Goal: Task Accomplishment & Management: Use online tool/utility

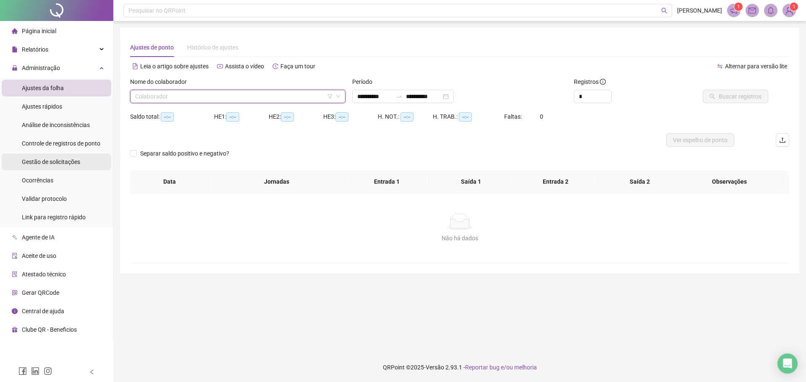
click at [74, 157] on div "Gestão de solicitações" at bounding box center [51, 162] width 58 height 17
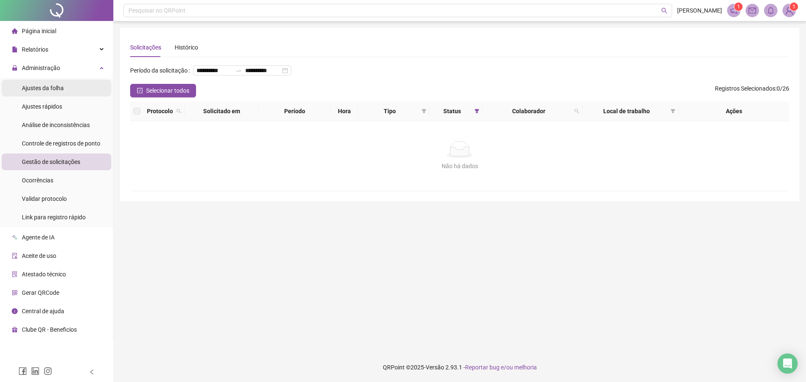
click at [56, 87] on span "Ajustes da folha" at bounding box center [43, 88] width 42 height 7
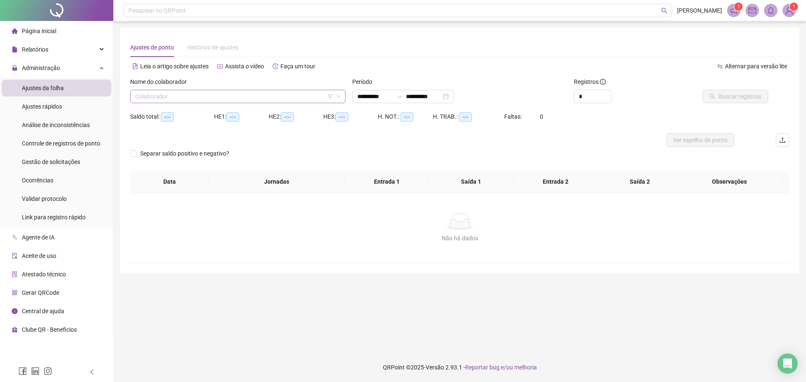
click at [158, 99] on input "search" at bounding box center [234, 96] width 198 height 13
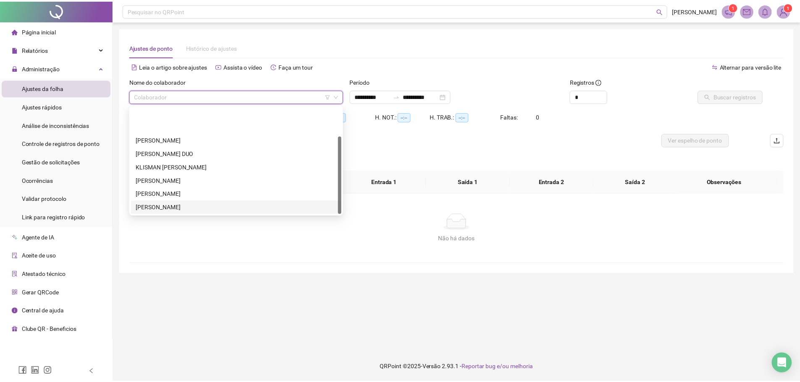
scroll to position [40, 0]
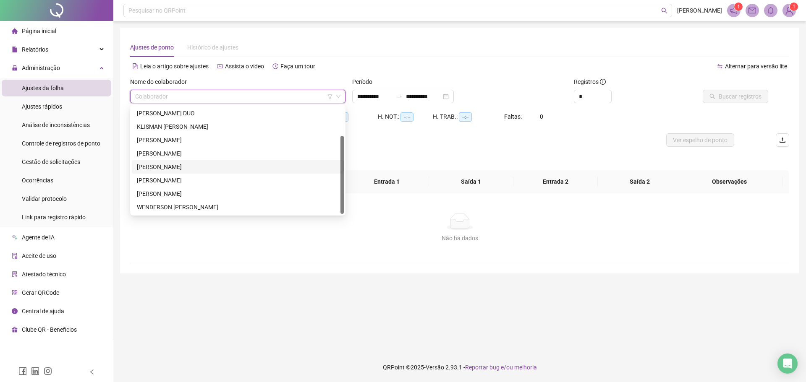
click at [191, 157] on div "[PERSON_NAME]" at bounding box center [238, 153] width 202 height 9
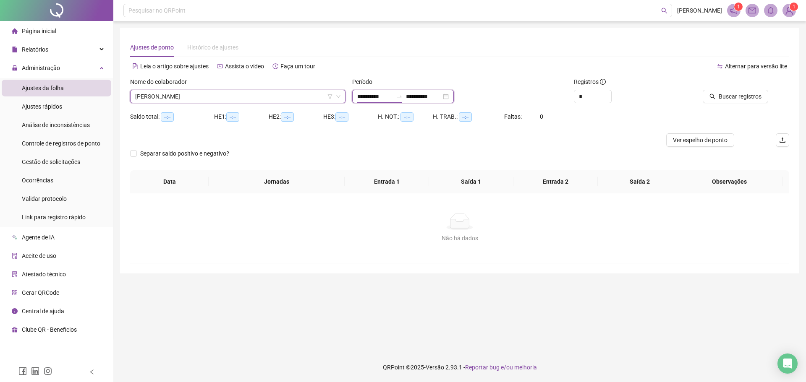
click at [367, 94] on input "**********" at bounding box center [374, 96] width 35 height 9
type input "**********"
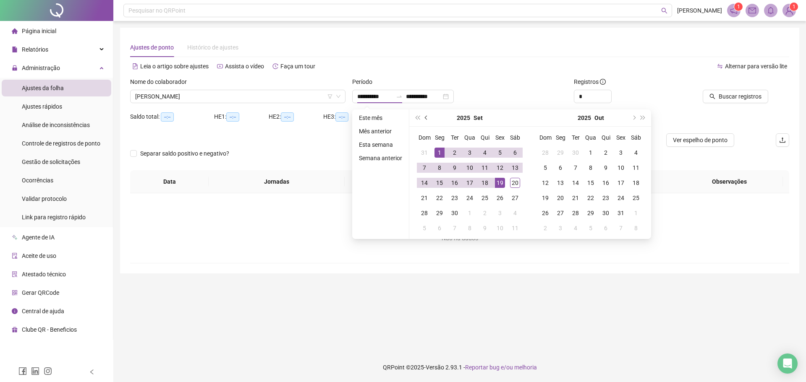
click at [426, 115] on button "prev-year" at bounding box center [426, 118] width 9 height 17
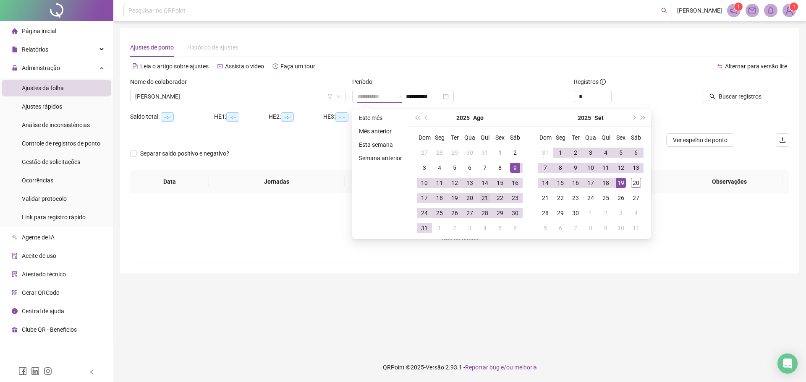
type input "**********"
click at [484, 198] on div "21" at bounding box center [485, 198] width 10 height 10
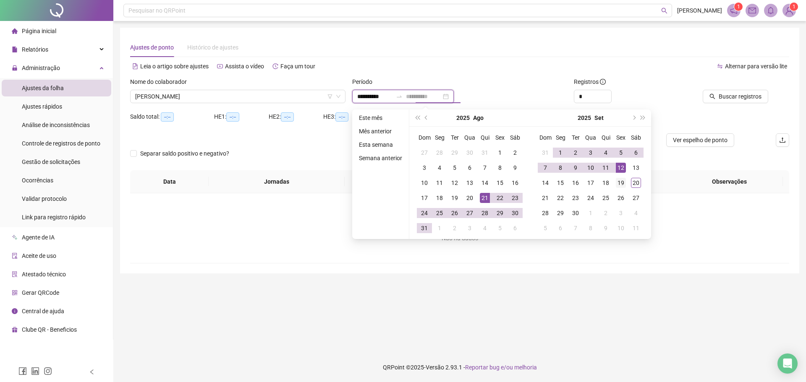
type input "**********"
click at [619, 181] on div "19" at bounding box center [621, 183] width 10 height 10
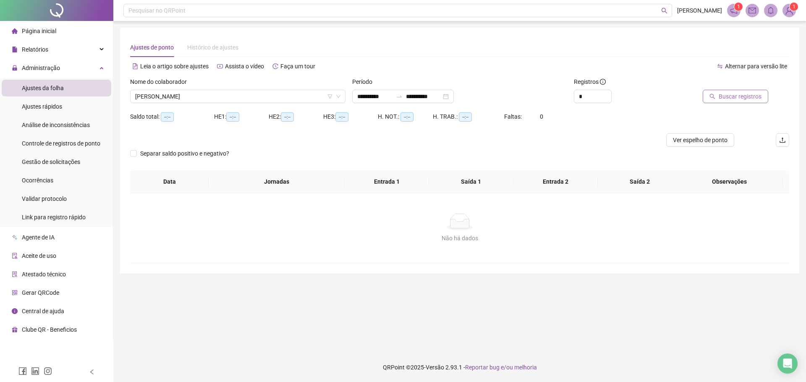
click at [715, 96] on icon "search" at bounding box center [713, 97] width 6 height 6
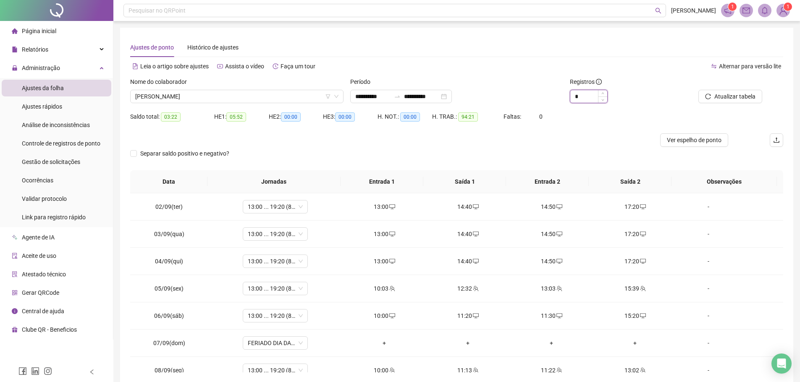
drag, startPoint x: 592, startPoint y: 97, endPoint x: 576, endPoint y: 99, distance: 16.0
click at [576, 99] on input "*" at bounding box center [588, 96] width 37 height 13
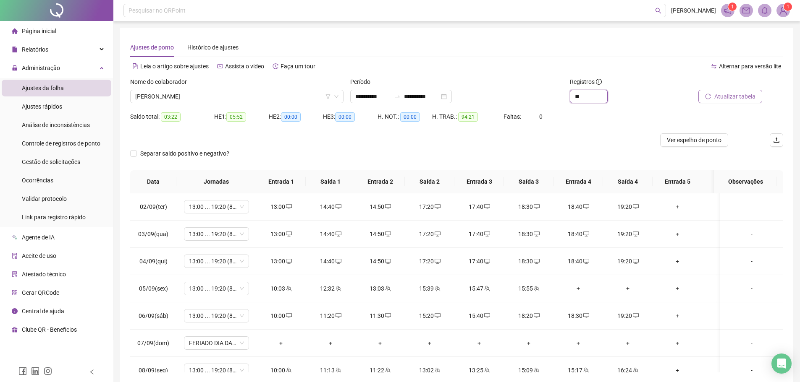
type input "**"
click at [731, 102] on button "Atualizar tabela" at bounding box center [730, 96] width 64 height 13
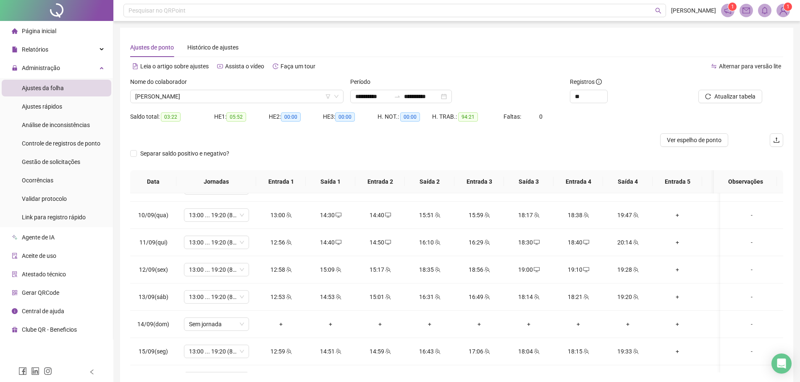
scroll to position [318, 0]
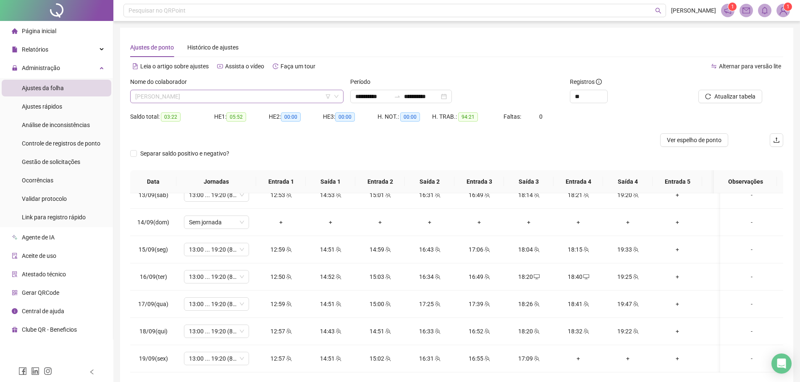
drag, startPoint x: 178, startPoint y: 93, endPoint x: 289, endPoint y: 162, distance: 130.3
click at [178, 94] on span "[PERSON_NAME]" at bounding box center [236, 96] width 203 height 13
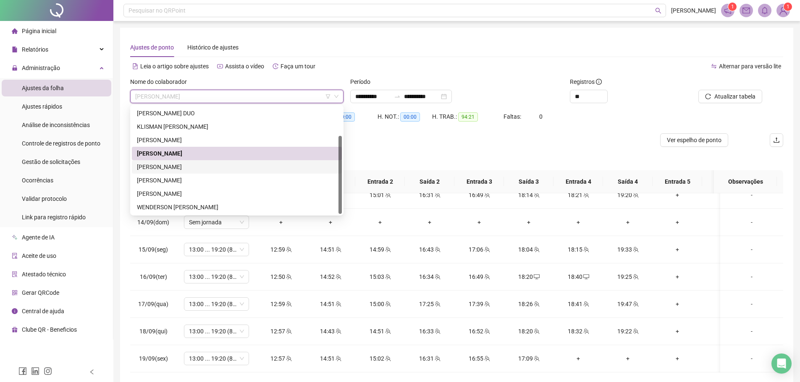
click at [174, 172] on div "[PERSON_NAME]" at bounding box center [237, 166] width 210 height 13
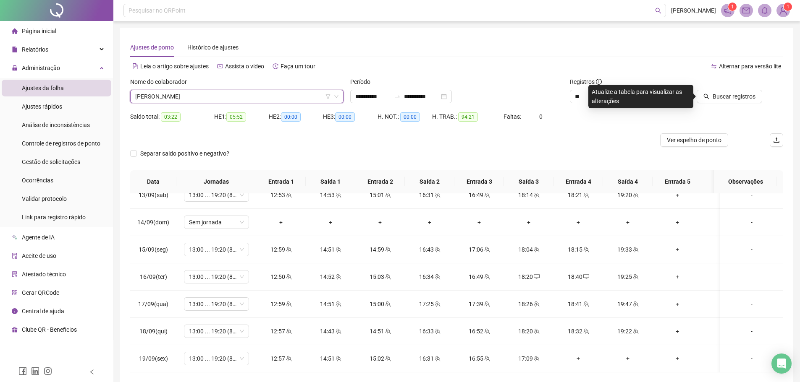
click at [722, 94] on span "Buscar registros" at bounding box center [734, 96] width 43 height 9
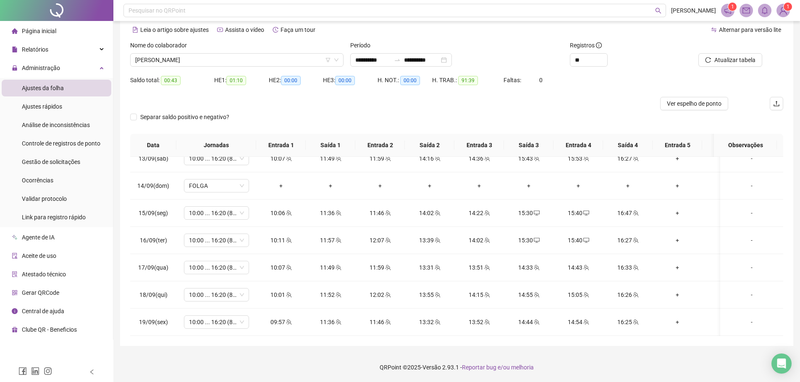
scroll to position [0, 0]
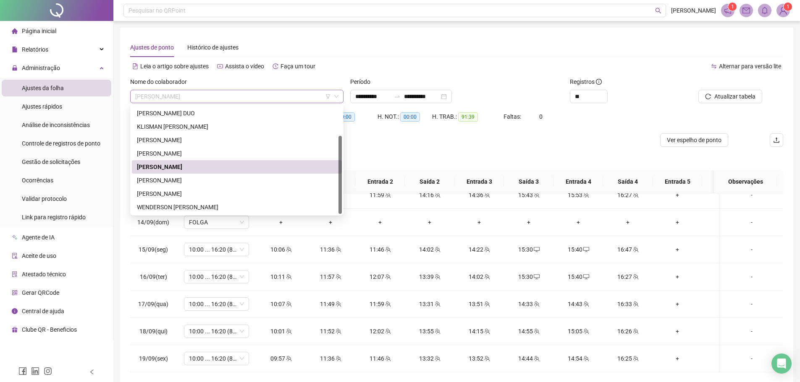
click at [192, 97] on span "[PERSON_NAME]" at bounding box center [236, 96] width 203 height 13
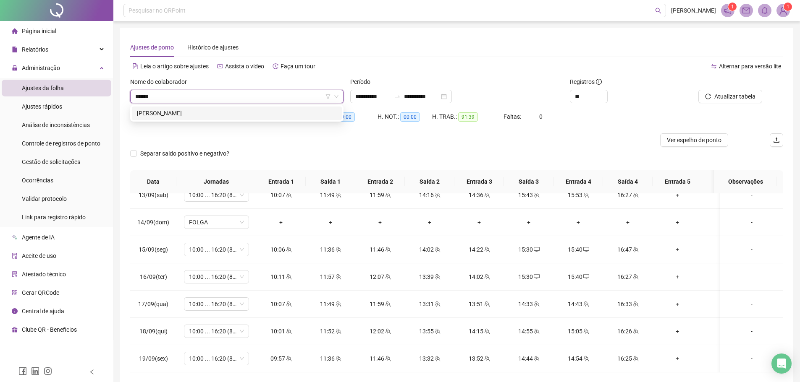
type input "*******"
click at [181, 115] on div "[PERSON_NAME]" at bounding box center [237, 113] width 200 height 9
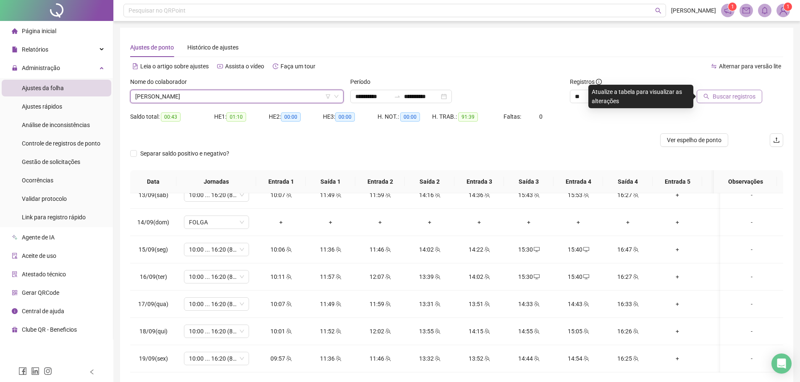
click at [719, 101] on span "Buscar registros" at bounding box center [734, 96] width 43 height 9
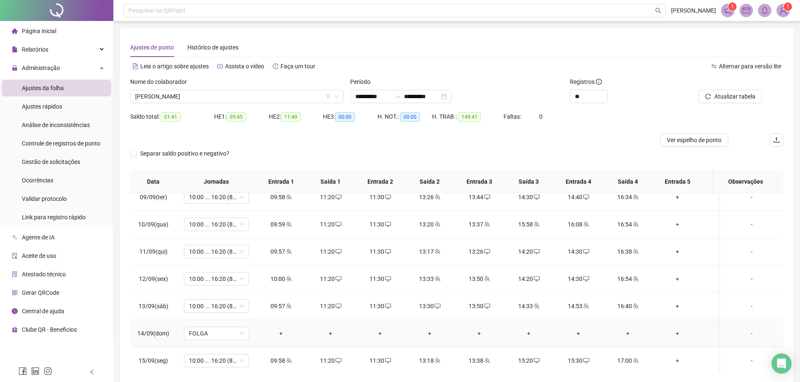
scroll to position [646, 0]
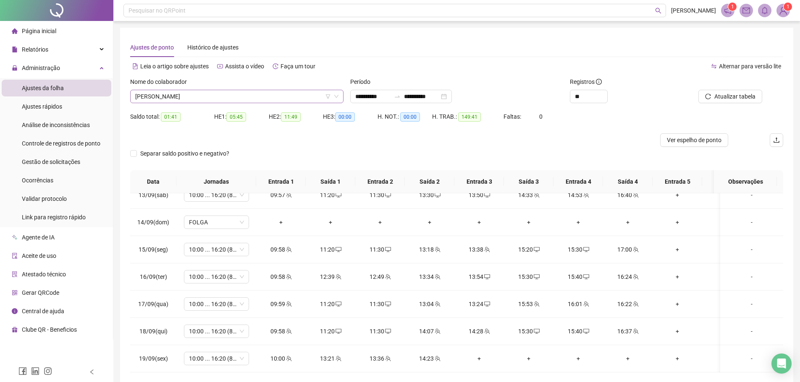
click at [159, 93] on span "[PERSON_NAME]" at bounding box center [236, 96] width 203 height 13
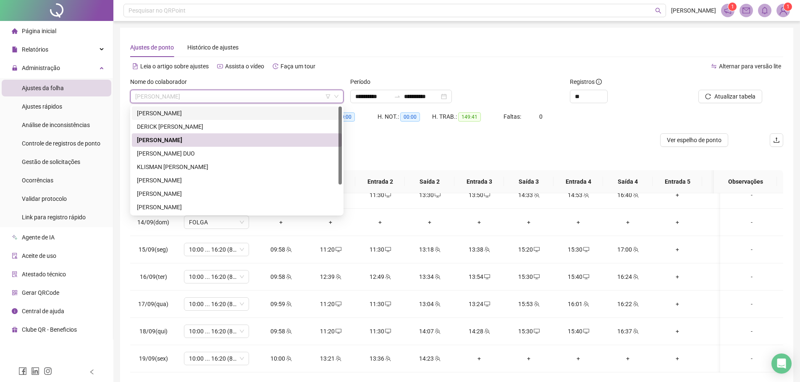
click at [173, 110] on div "[PERSON_NAME]" at bounding box center [237, 113] width 200 height 9
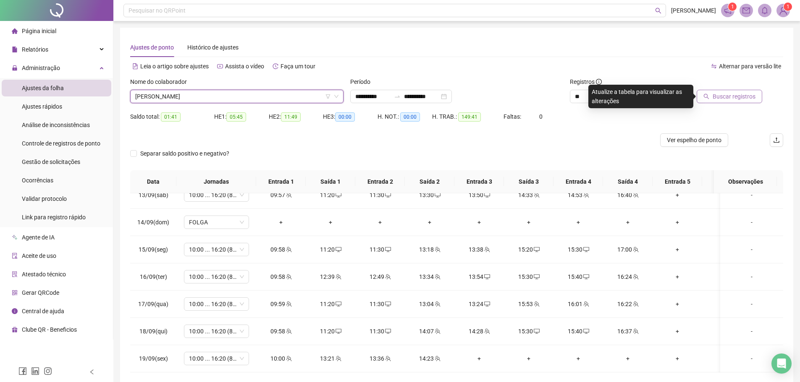
drag, startPoint x: 747, startPoint y: 86, endPoint x: 744, endPoint y: 92, distance: 6.3
click at [747, 87] on div at bounding box center [721, 83] width 82 height 13
click at [739, 95] on span "Buscar registros" at bounding box center [734, 96] width 43 height 9
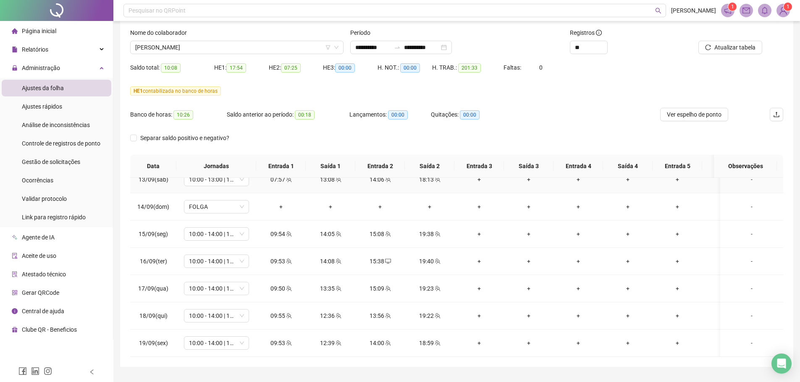
scroll to position [70, 0]
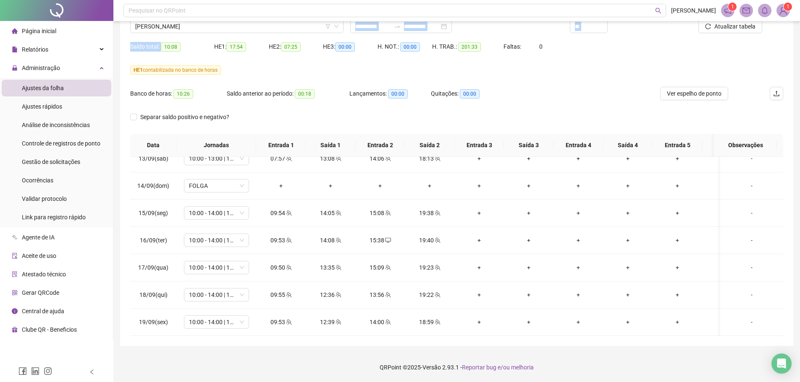
drag, startPoint x: 160, startPoint y: 45, endPoint x: 309, endPoint y: 39, distance: 148.7
click at [309, 39] on form "**********" at bounding box center [456, 70] width 653 height 127
click at [320, 68] on div "HE 1 contabilizada no banco de horas" at bounding box center [456, 69] width 653 height 9
drag, startPoint x: 307, startPoint y: 50, endPoint x: 135, endPoint y: 53, distance: 171.8
click at [135, 53] on div "Saldo total: 10:08 HE 1: 17:54 HE 2: 07:25 HE 3: 00:00 H. NOT.: 00:00 H. TRAB.:…" at bounding box center [456, 52] width 653 height 24
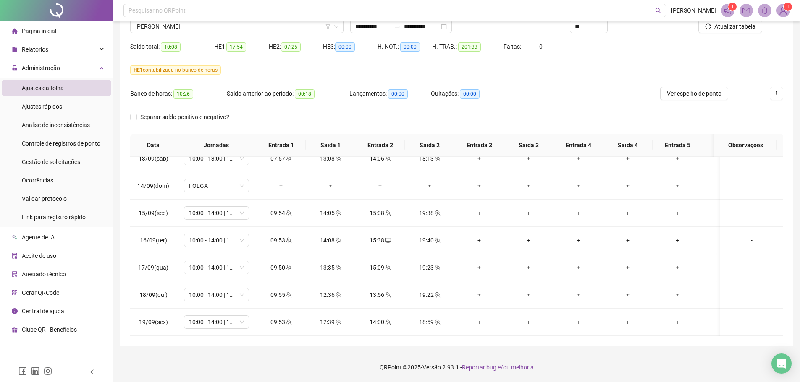
click at [255, 63] on div "HE 1 contabilizada no banco de horas" at bounding box center [456, 69] width 653 height 13
drag, startPoint x: 163, startPoint y: 45, endPoint x: 335, endPoint y: 42, distance: 172.2
click at [335, 42] on div "Saldo total: 10:08 HE 1: 17:54 HE 2: 07:25 HE 3: 00:00 H. NOT.: 00:00 H. TRAB.:…" at bounding box center [456, 52] width 653 height 24
click at [352, 93] on div "Lançamentos: 00:00" at bounding box center [389, 94] width 81 height 10
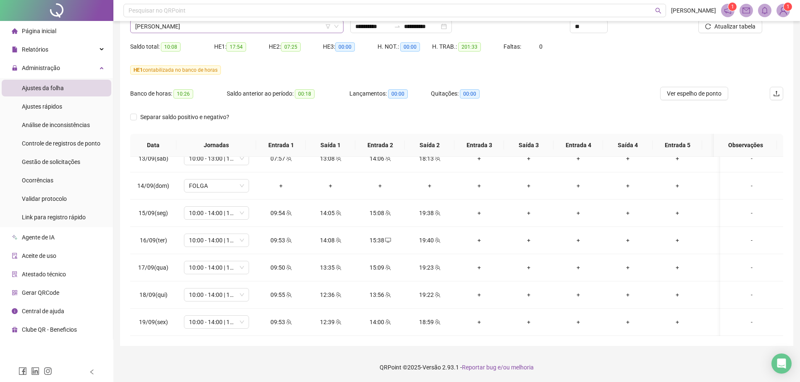
click at [213, 32] on span "[PERSON_NAME]" at bounding box center [236, 26] width 203 height 13
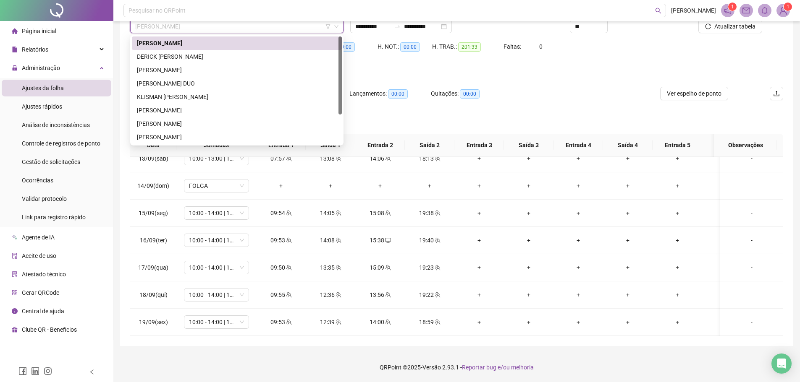
click at [407, 48] on span "00:00" at bounding box center [410, 46] width 20 height 9
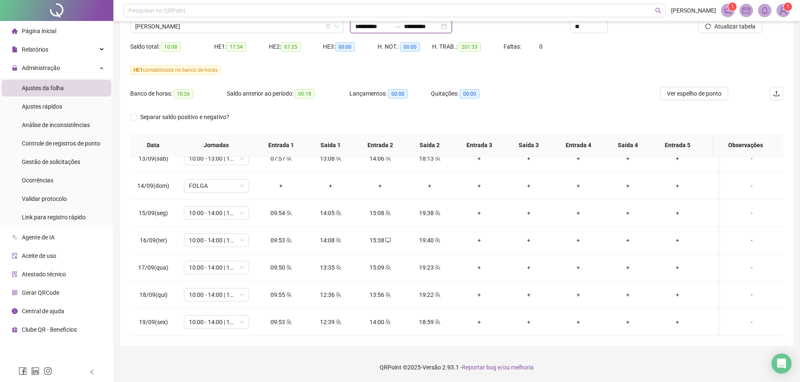
click at [422, 27] on input "**********" at bounding box center [421, 26] width 35 height 9
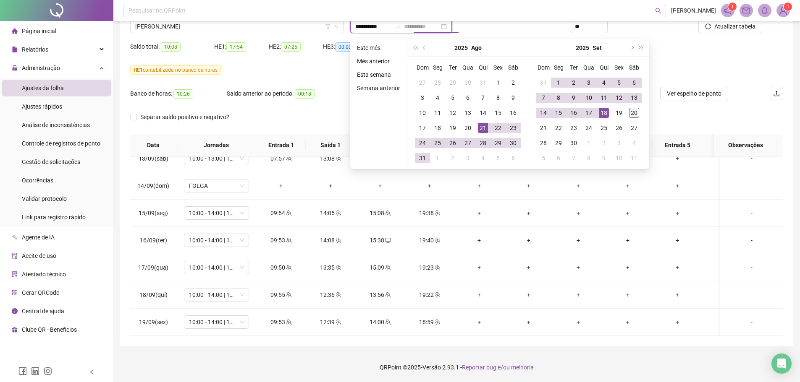
type input "**********"
click at [635, 115] on div "20" at bounding box center [634, 113] width 10 height 10
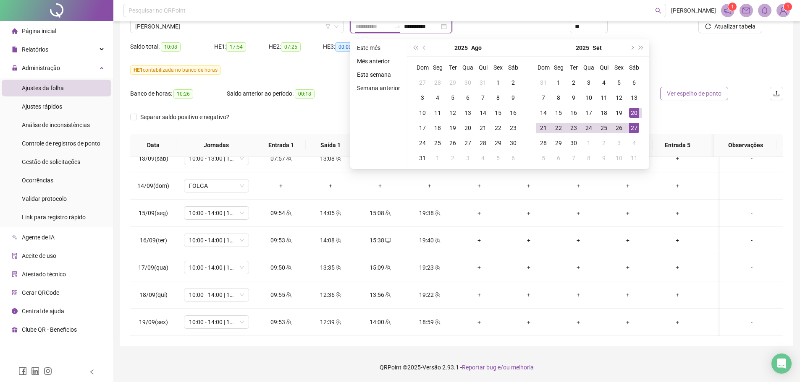
type input "**********"
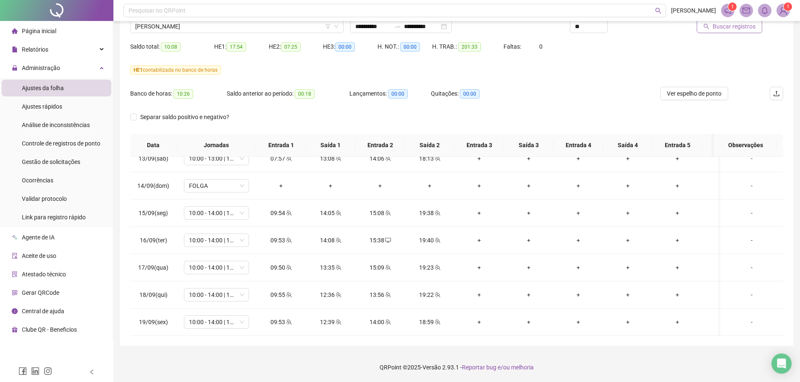
drag, startPoint x: 737, startPoint y: 21, endPoint x: 733, endPoint y: 27, distance: 7.2
click at [736, 21] on button "Buscar registros" at bounding box center [729, 26] width 65 height 13
click at [197, 28] on span "[PERSON_NAME]" at bounding box center [236, 26] width 203 height 13
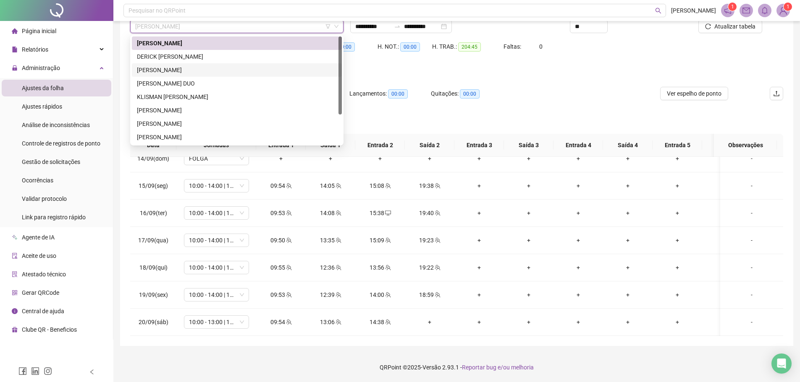
click at [508, 74] on div "HE 1 contabilizada no banco de horas" at bounding box center [456, 69] width 653 height 9
